Goal: Task Accomplishment & Management: Complete application form

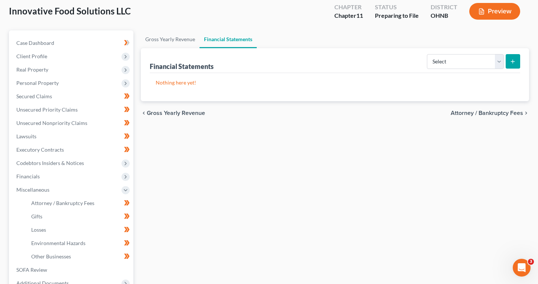
scroll to position [1, 0]
click at [42, 95] on span "Secured Claims" at bounding box center [34, 96] width 36 height 6
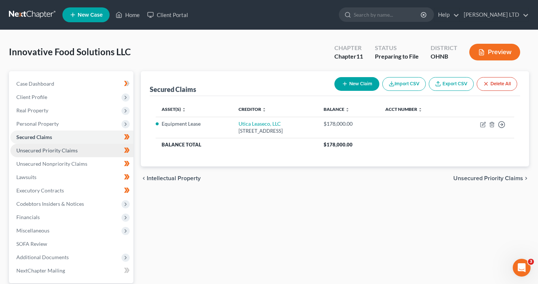
click at [60, 152] on span "Unsecured Priority Claims" at bounding box center [46, 150] width 61 height 6
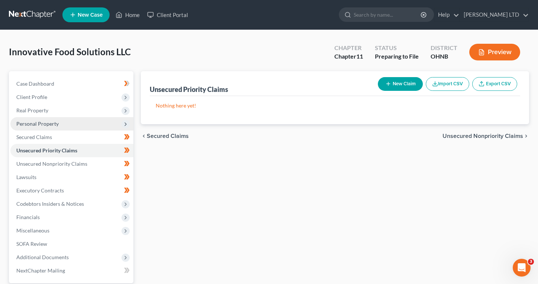
click at [53, 129] on span "Personal Property" at bounding box center [71, 123] width 123 height 13
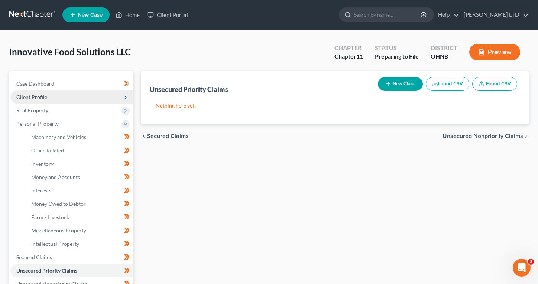
click at [52, 95] on span "Client Profile" at bounding box center [71, 97] width 123 height 13
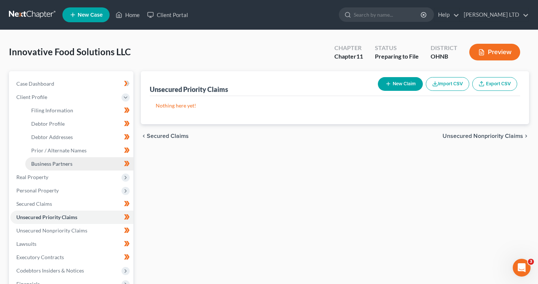
click at [65, 165] on span "Business Partners" at bounding box center [51, 164] width 41 height 6
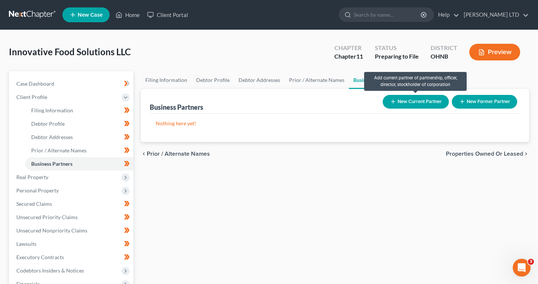
click at [408, 100] on button "New Current Partner" at bounding box center [416, 102] width 66 height 14
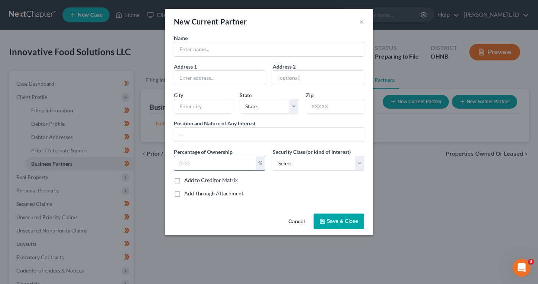
click at [217, 166] on input "text" at bounding box center [214, 163] width 81 height 14
type input "100"
click at [280, 163] on select "Select Select Common Stockholder General Partner Limited Partner Managing Membe…" at bounding box center [318, 163] width 91 height 15
select select "3"
click at [273, 156] on select "Select Select Common Stockholder General Partner Limited Partner Managing Membe…" at bounding box center [318, 163] width 91 height 15
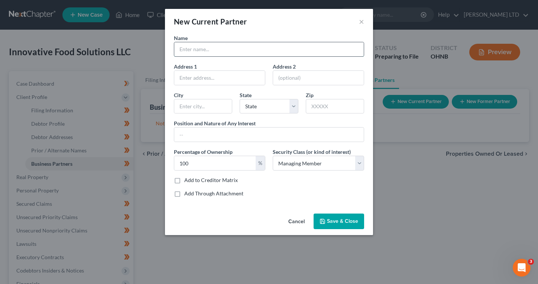
click at [201, 48] on input "text" at bounding box center [268, 49] width 189 height 14
type input "[PERSON_NAME]"
click at [213, 83] on input "text" at bounding box center [219, 78] width 91 height 14
type input "3"
click at [221, 132] on input "text" at bounding box center [268, 135] width 189 height 14
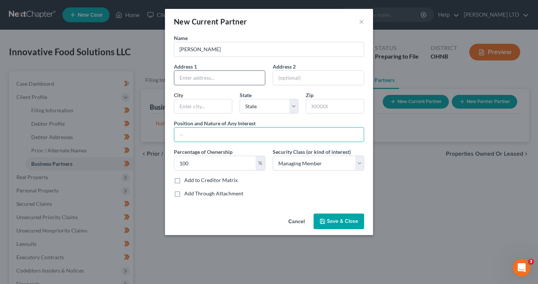
click at [233, 75] on input "text" at bounding box center [219, 78] width 91 height 14
type input "[STREET_ADDRESS]"
click at [317, 106] on input "text" at bounding box center [335, 106] width 58 height 15
type input "43566"
click at [317, 92] on div "Zip 43566" at bounding box center [335, 102] width 66 height 23
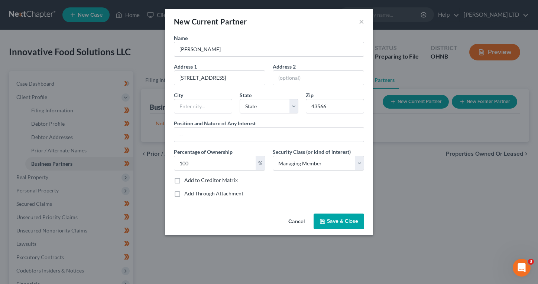
type input "[GEOGRAPHIC_DATA]"
select select "36"
click at [211, 133] on input "text" at bounding box center [268, 135] width 189 height 14
click at [318, 219] on button "Save & Close" at bounding box center [338, 222] width 51 height 16
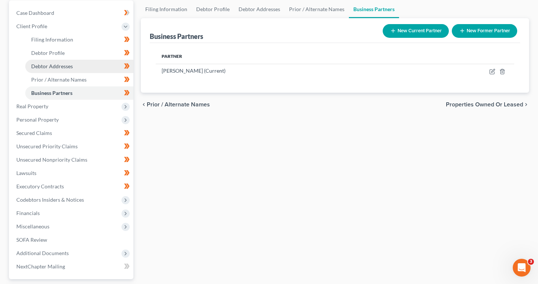
scroll to position [136, 0]
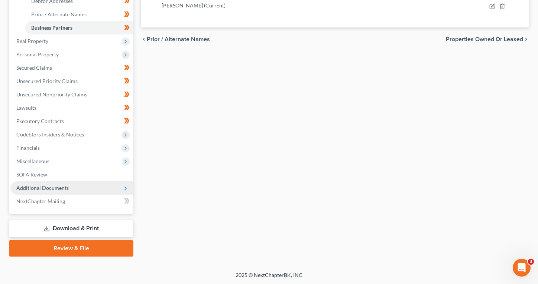
click at [67, 191] on span "Additional Documents" at bounding box center [71, 188] width 123 height 13
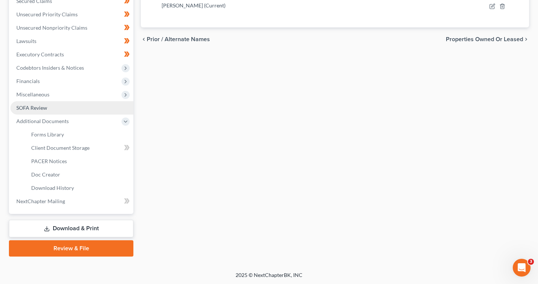
click at [46, 103] on link "SOFA Review" at bounding box center [71, 107] width 123 height 13
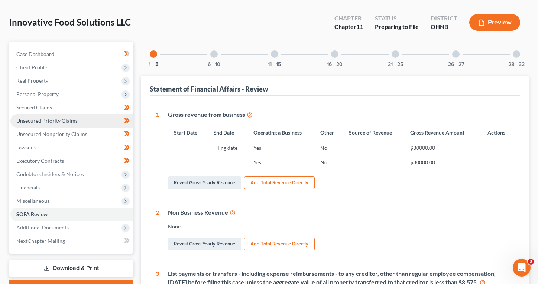
scroll to position [34, 0]
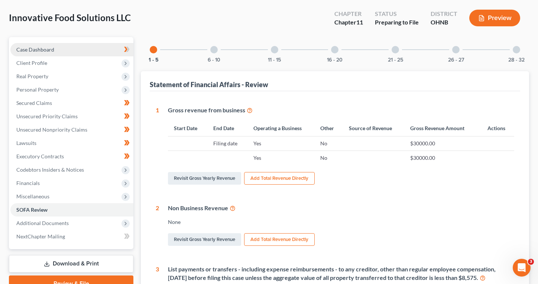
click at [55, 51] on link "Case Dashboard" at bounding box center [71, 49] width 123 height 13
select select "17"
select select "4"
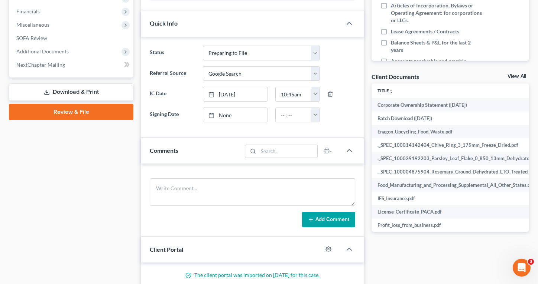
scroll to position [206, 0]
